Goal: Task Accomplishment & Management: Use online tool/utility

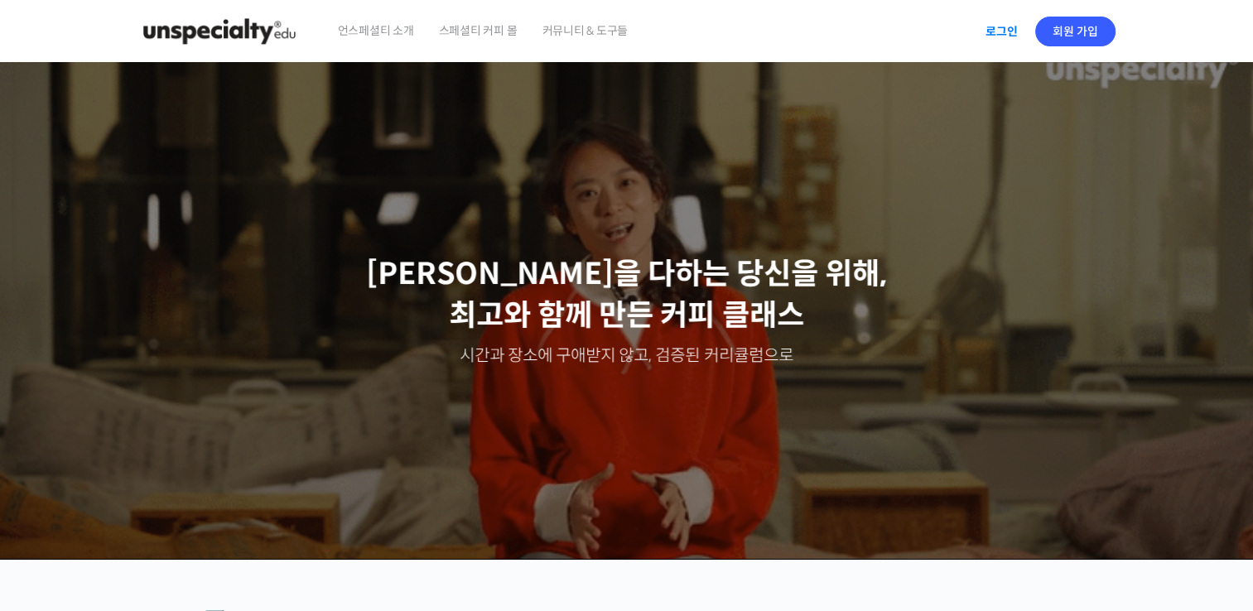
click at [1008, 26] on link "로그인" at bounding box center [1001, 31] width 52 height 38
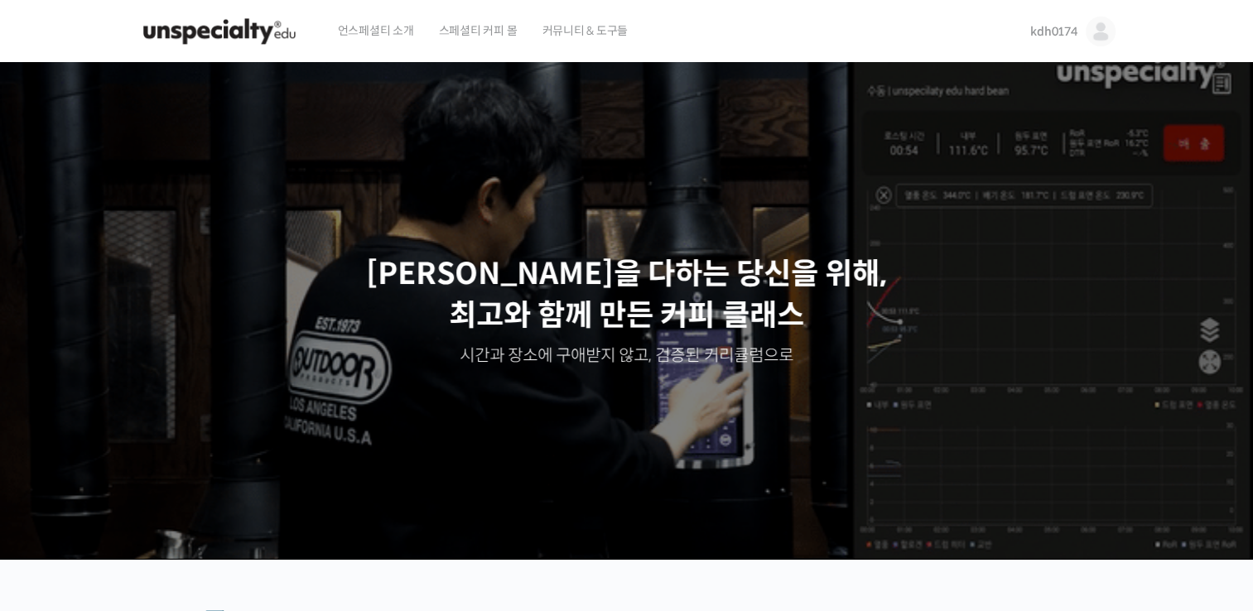
click at [1060, 35] on span "kdh0174" at bounding box center [1053, 31] width 46 height 15
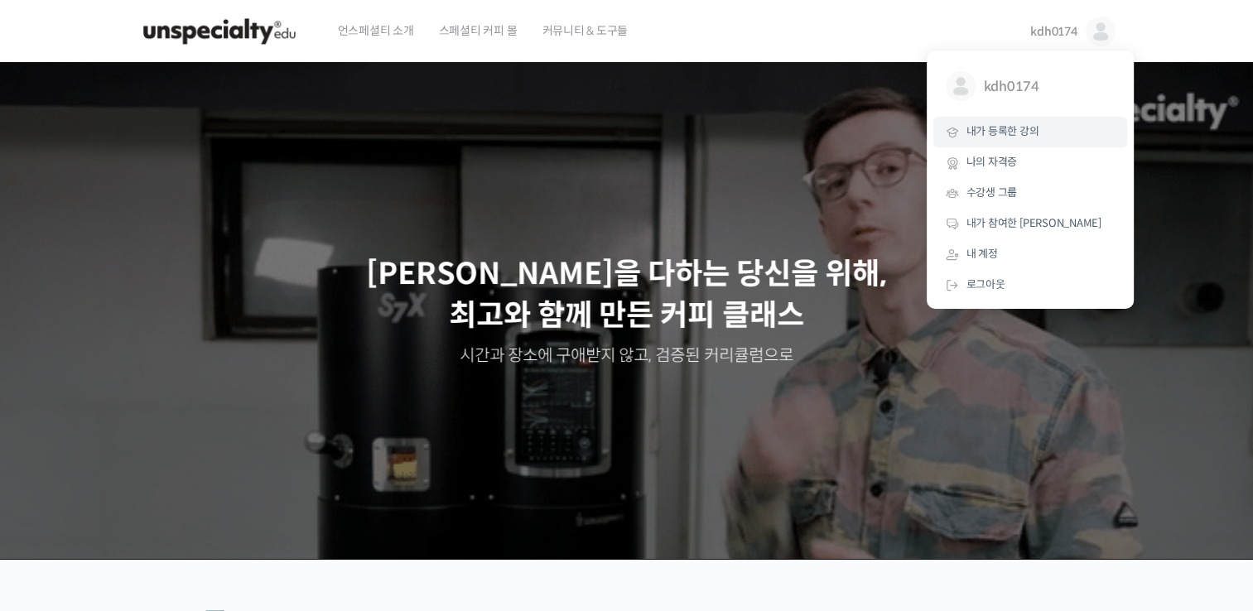
click at [1028, 123] on link "내가 등록한 강의" at bounding box center [1030, 132] width 194 height 31
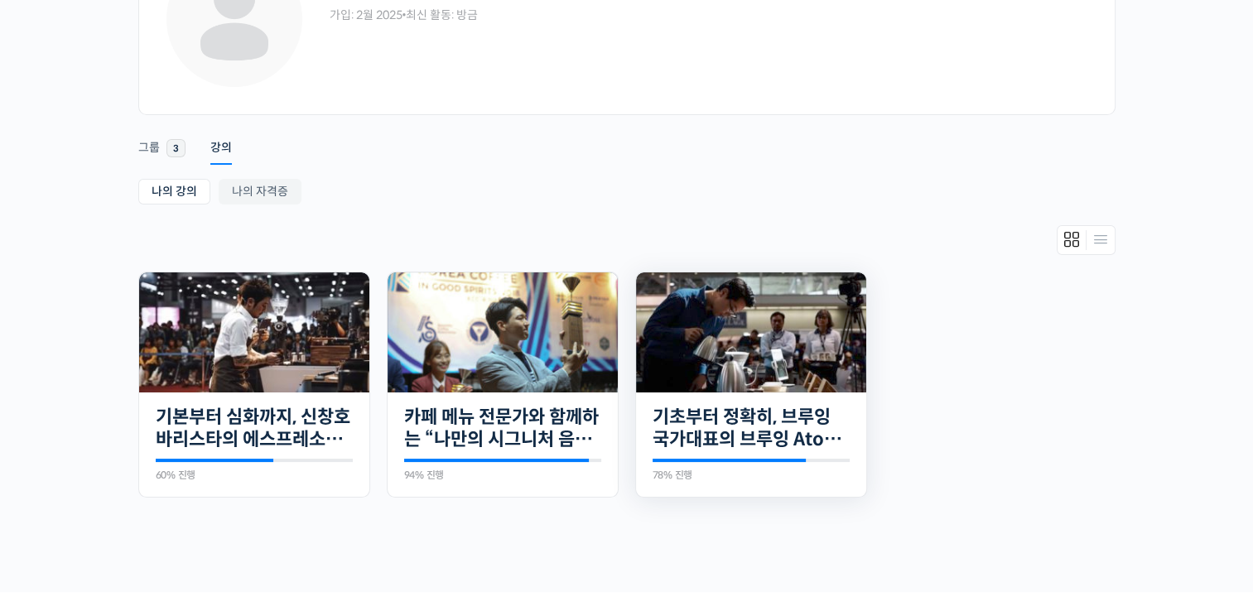
scroll to position [155, 0]
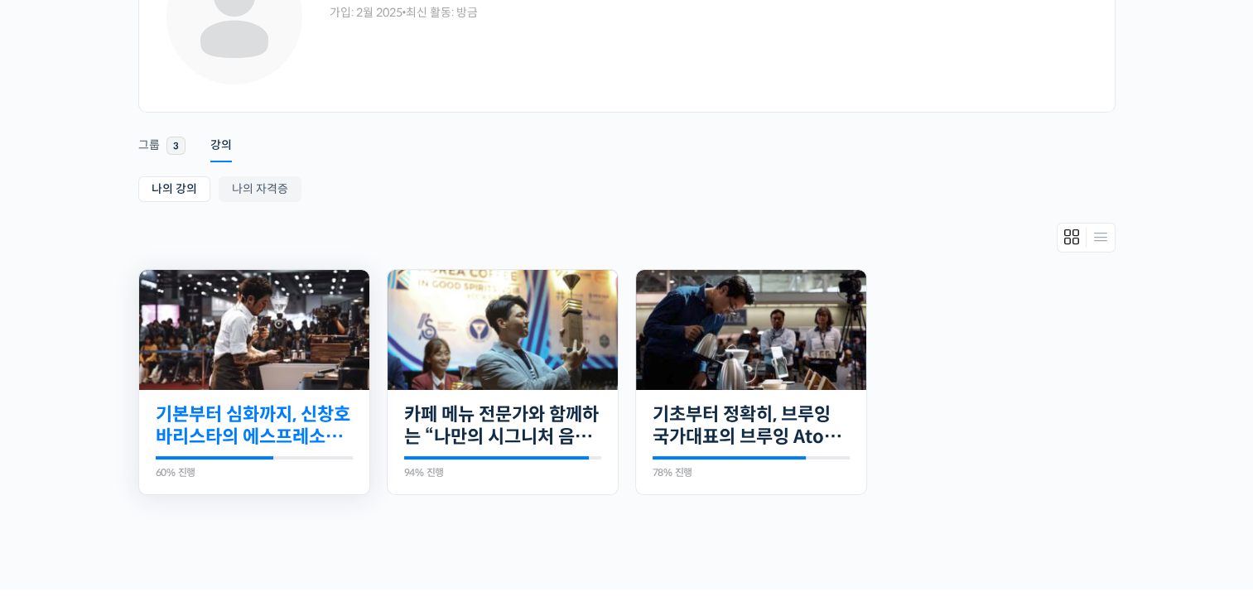
click at [178, 443] on link "기본부터 심화까지, 신창호 바리스타의 에스프레소 AtoZ" at bounding box center [254, 426] width 197 height 46
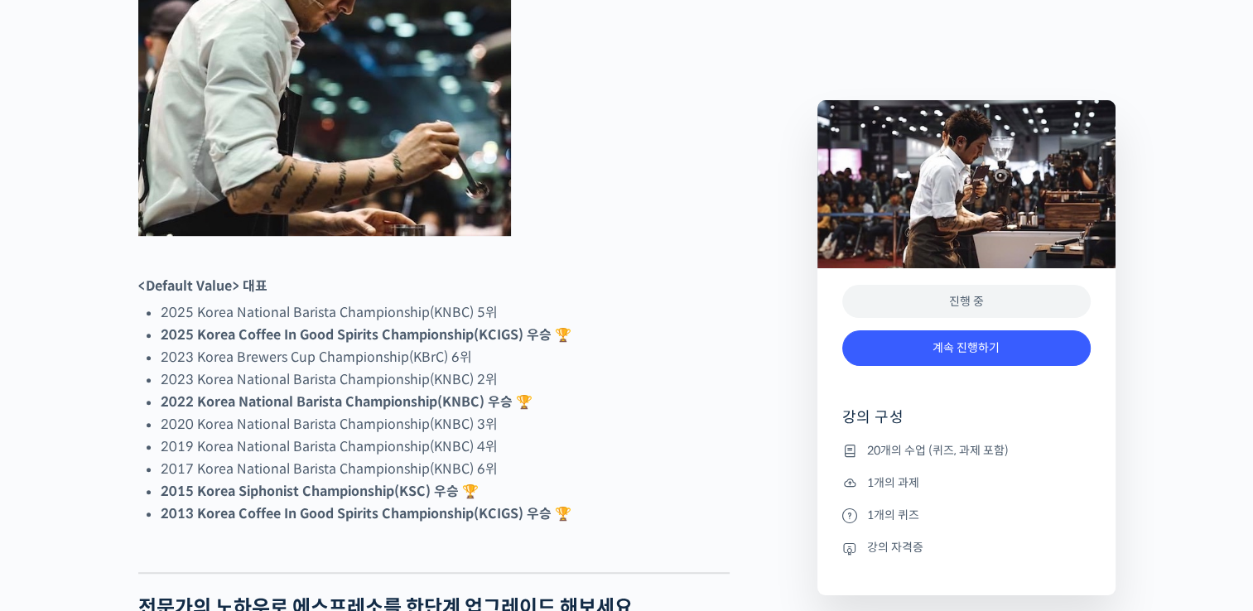
scroll to position [910, 0]
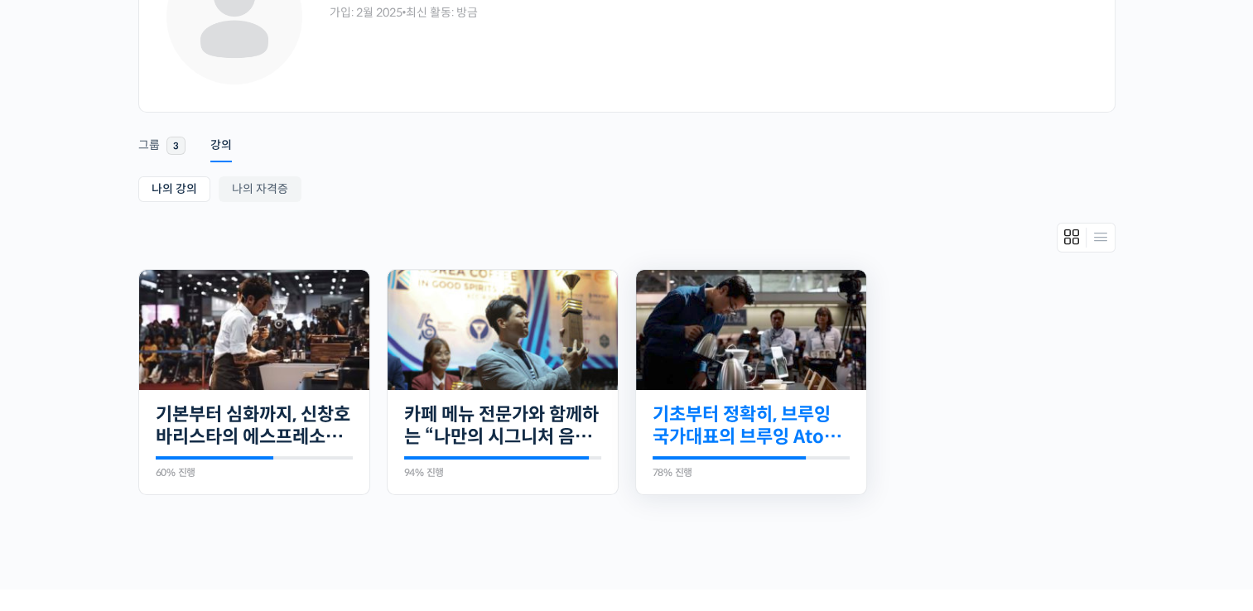
click at [714, 409] on link "기초부터 정확히, 브루잉 국가대표의 브루잉 AtoZ 클래스" at bounding box center [750, 426] width 197 height 46
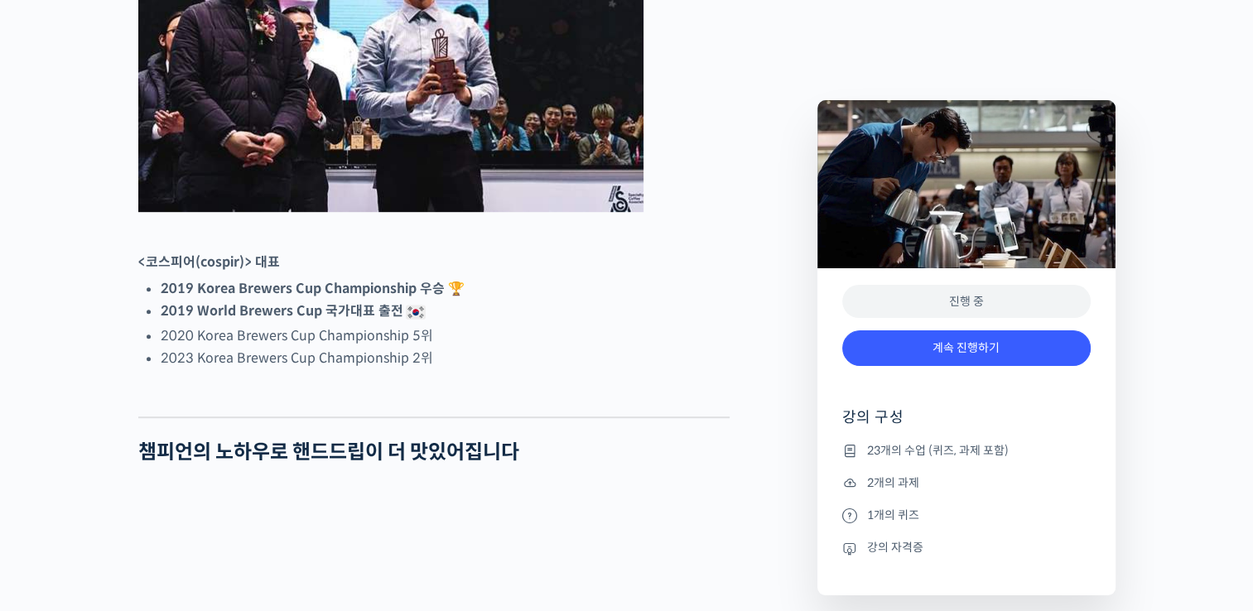
click at [978, 313] on div "진행 중" at bounding box center [966, 302] width 248 height 34
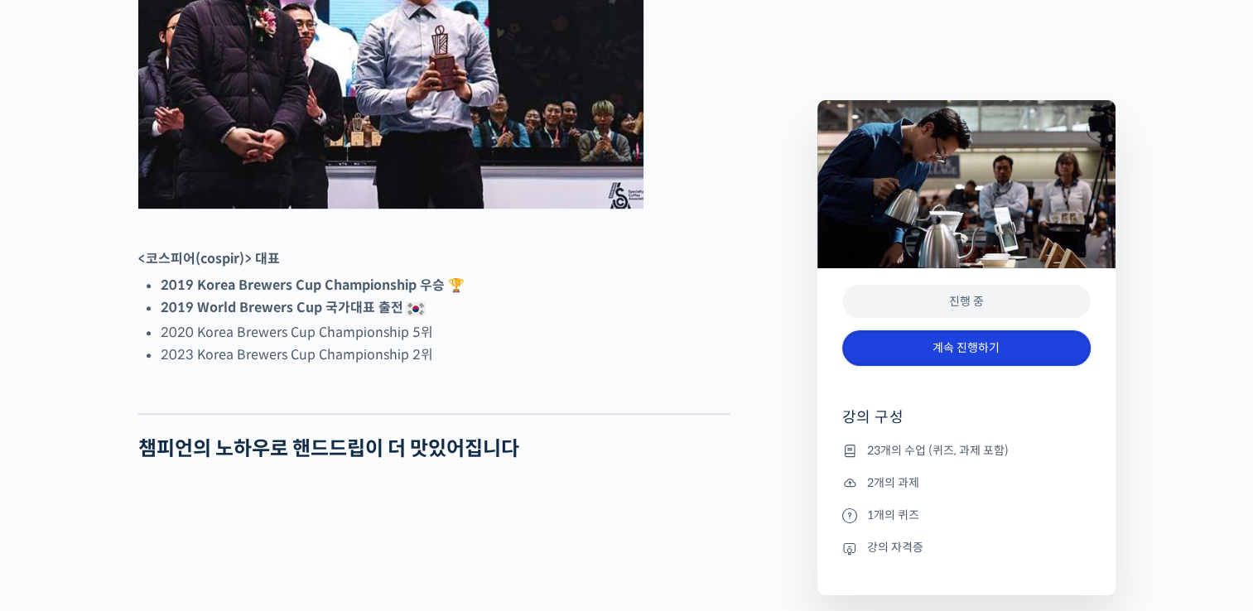
scroll to position [947, 0]
click at [992, 359] on link "계속 진행하기" at bounding box center [966, 348] width 248 height 36
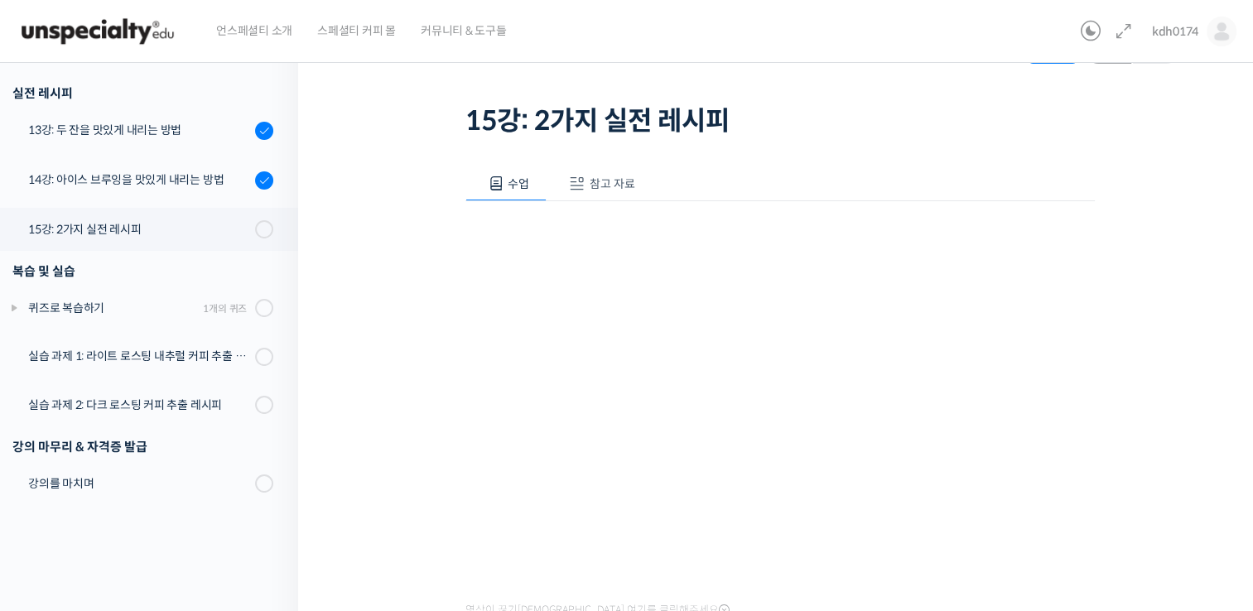
scroll to position [89, 0]
